Goal: Task Accomplishment & Management: Use online tool/utility

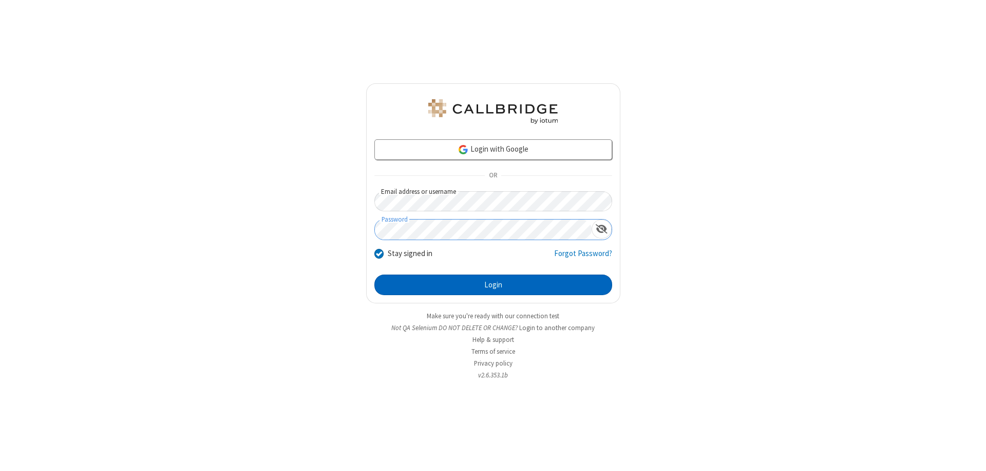
click at [493, 285] on button "Login" at bounding box center [494, 284] width 238 height 21
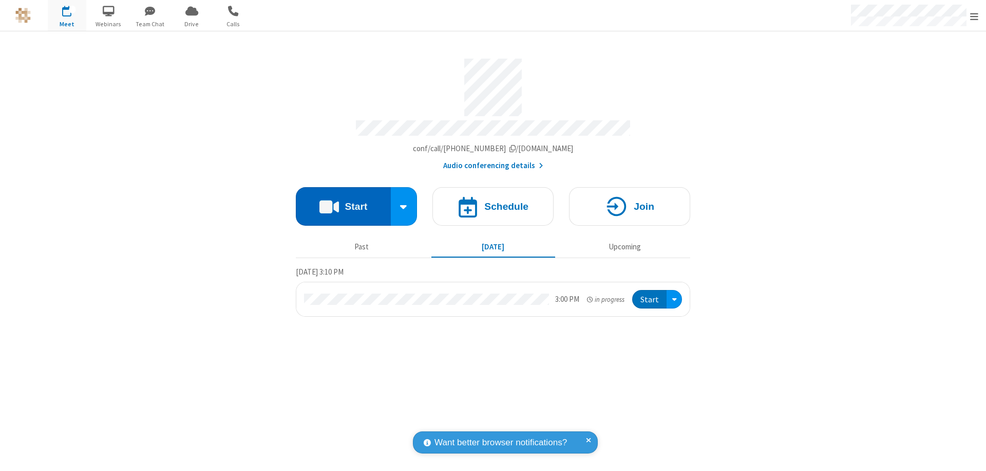
click at [343, 201] on button "Start" at bounding box center [343, 206] width 95 height 39
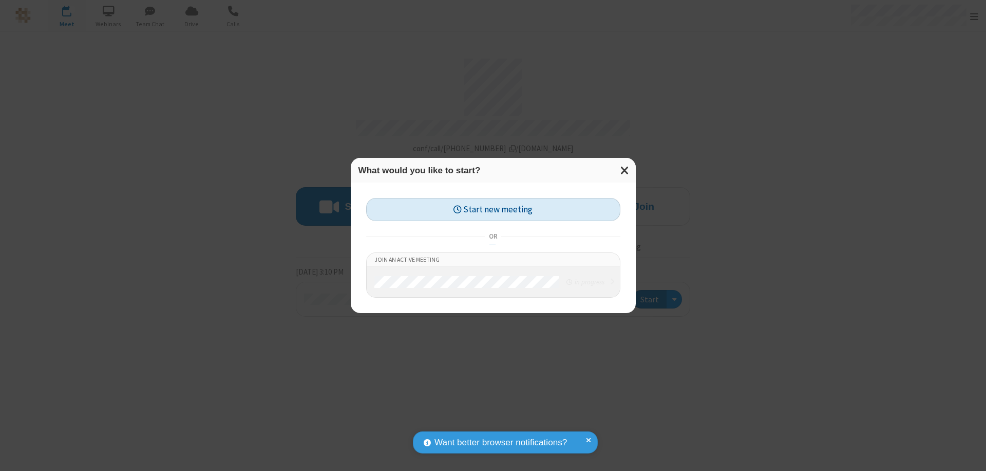
click at [493, 209] on button "Start new meeting" at bounding box center [493, 209] width 254 height 23
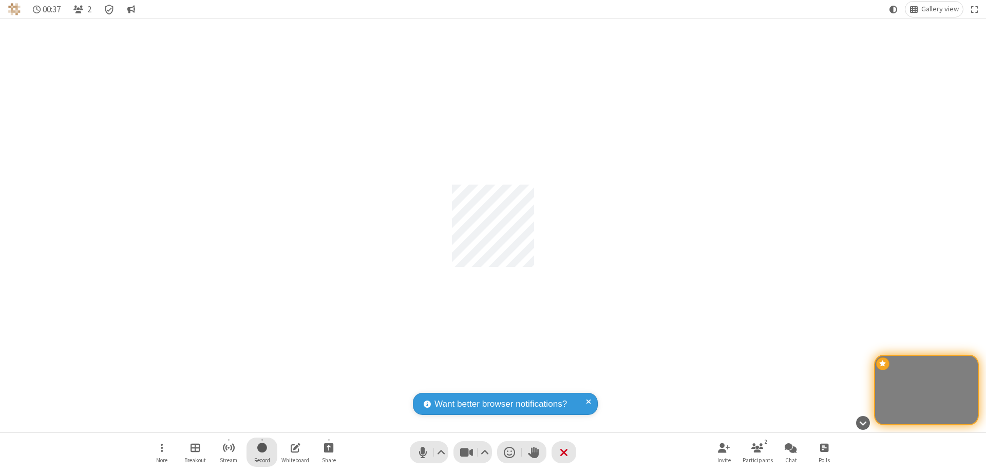
click at [262, 452] on span "Start recording" at bounding box center [262, 447] width 10 height 13
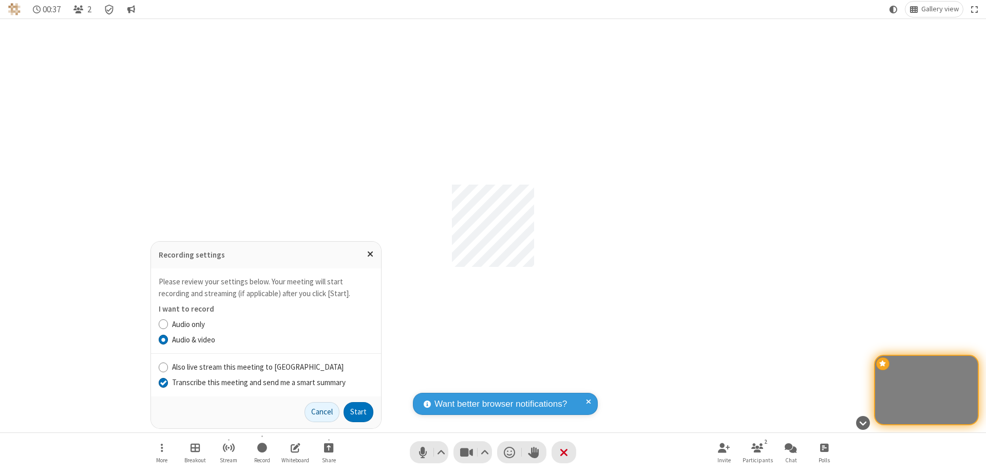
click at [163, 382] on input "Transcribe this meeting and send me a smart summary" at bounding box center [164, 382] width 10 height 11
click at [272, 324] on label "Audio only" at bounding box center [272, 325] width 201 height 12
click at [169, 324] on input "Audio only" at bounding box center [164, 324] width 10 height 11
click at [359, 412] on button "Start" at bounding box center [359, 412] width 30 height 21
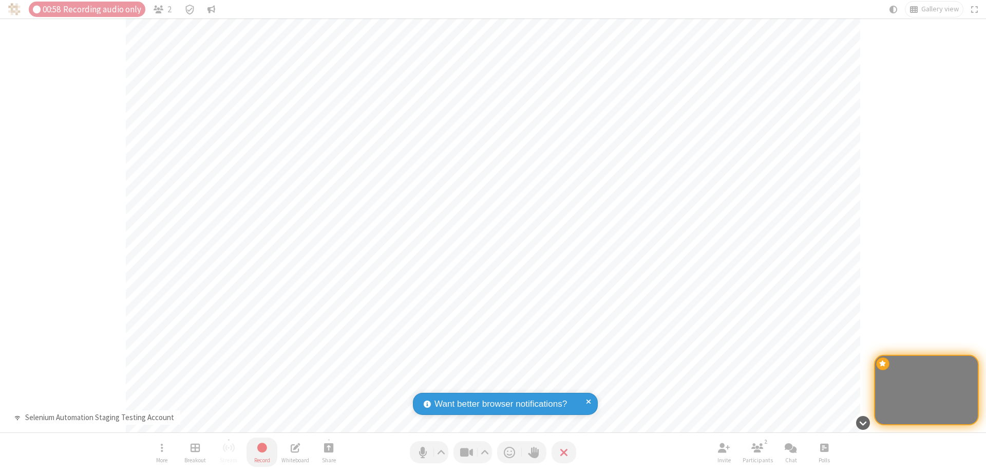
click at [262, 452] on span "Stop recording" at bounding box center [262, 447] width 12 height 13
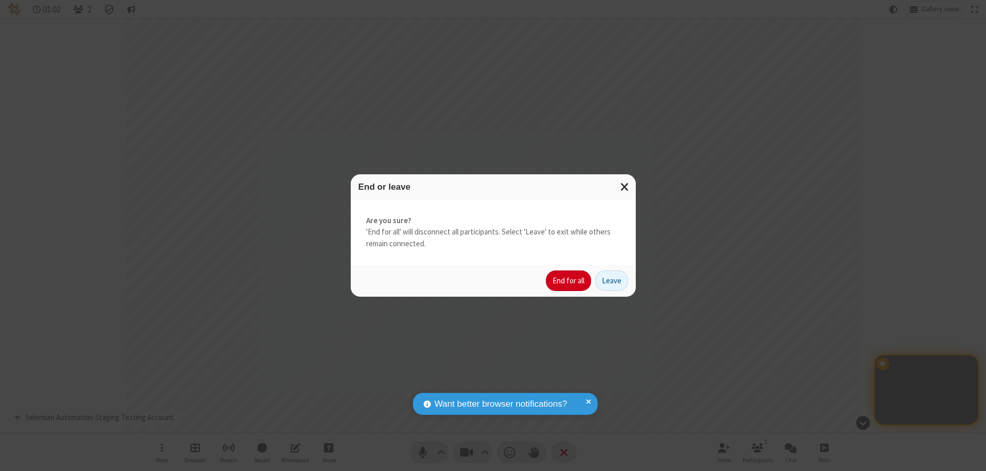
click at [569, 281] on button "End for all" at bounding box center [568, 280] width 45 height 21
